Goal: Book appointment/travel/reservation

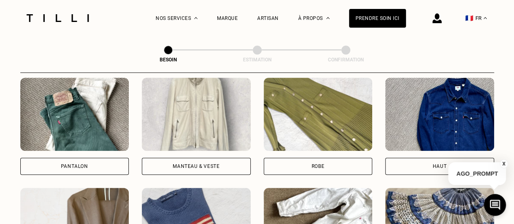
scroll to position [386, 0]
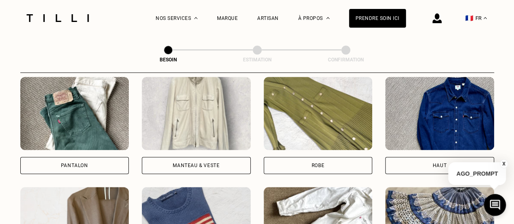
click at [101, 160] on div "Pantalon" at bounding box center [74, 165] width 109 height 17
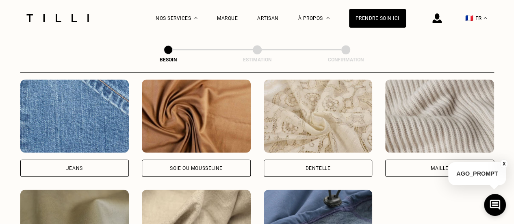
scroll to position [877, 0]
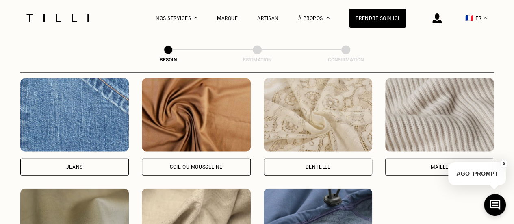
click at [89, 159] on div "Jeans" at bounding box center [74, 166] width 109 height 17
select select "FR"
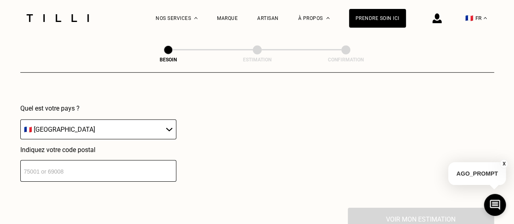
scroll to position [1182, 0]
click at [78, 171] on input "number" at bounding box center [98, 171] width 156 height 22
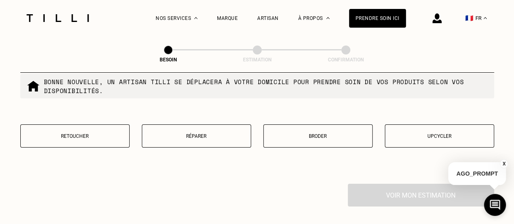
scroll to position [1412, 0]
type input "69004"
click at [87, 137] on button "Retoucher" at bounding box center [74, 136] width 109 height 23
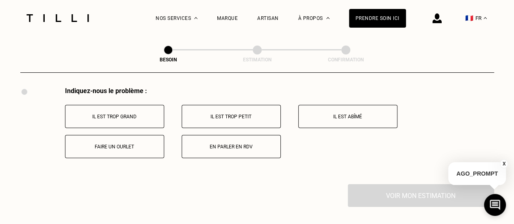
scroll to position [1515, 0]
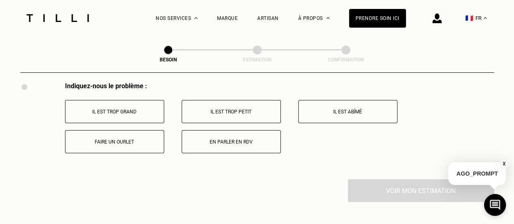
click at [144, 109] on p "Il est trop grand" at bounding box center [114, 112] width 90 height 6
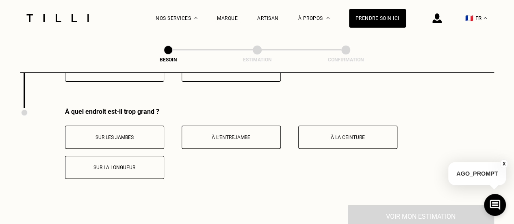
scroll to position [1598, 0]
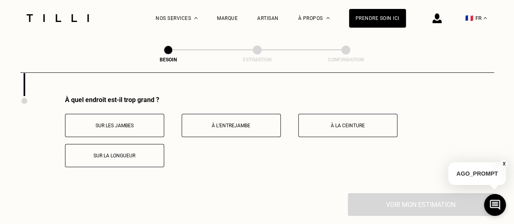
click at [347, 123] on p "À la ceinture" at bounding box center [348, 126] width 90 height 6
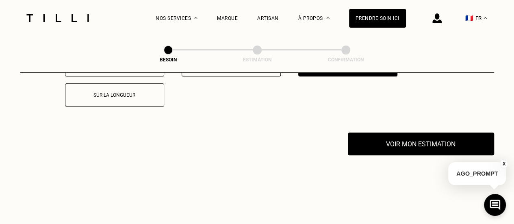
scroll to position [1659, 0]
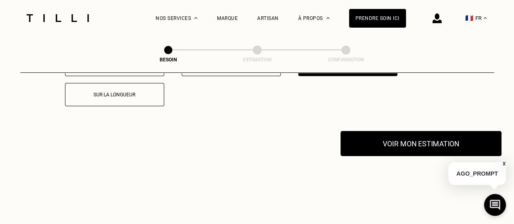
click at [361, 140] on button "Voir mon estimation" at bounding box center [420, 143] width 161 height 25
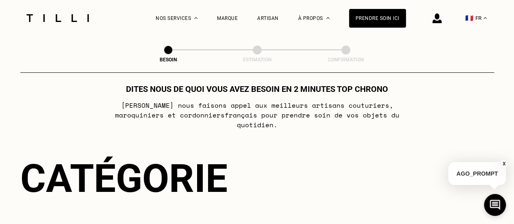
scroll to position [0, 0]
